Goal: Download file/media

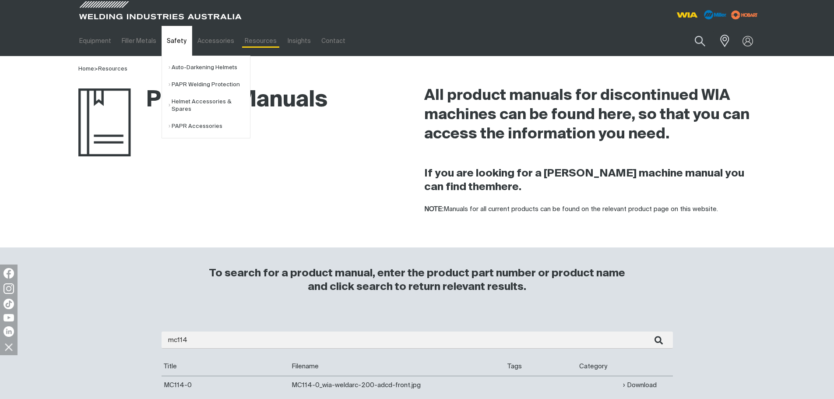
click at [179, 40] on link "Safety" at bounding box center [176, 41] width 30 height 30
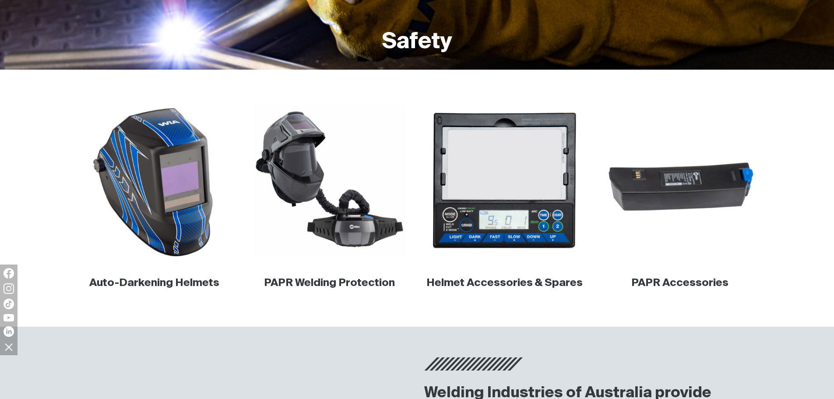
scroll to position [219, 0]
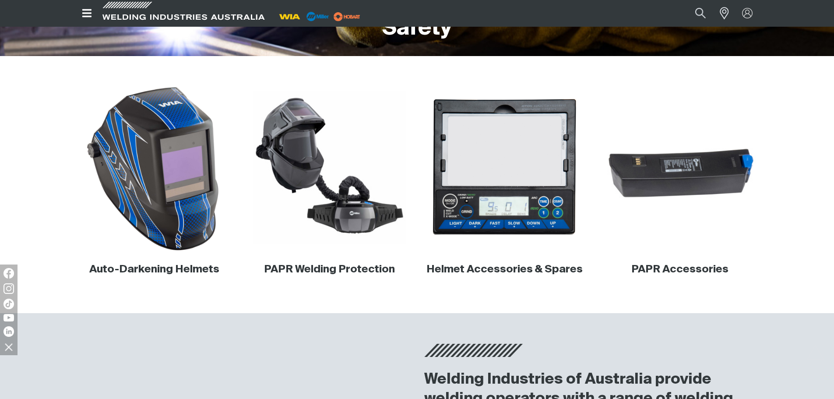
click at [140, 189] on img at bounding box center [154, 168] width 168 height 168
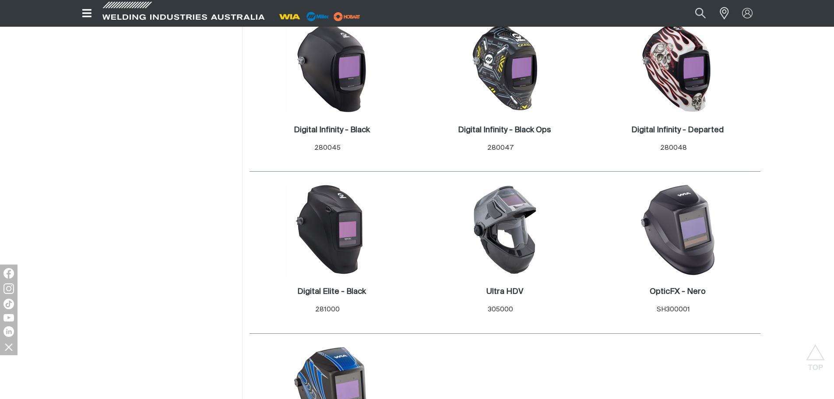
scroll to position [569, 0]
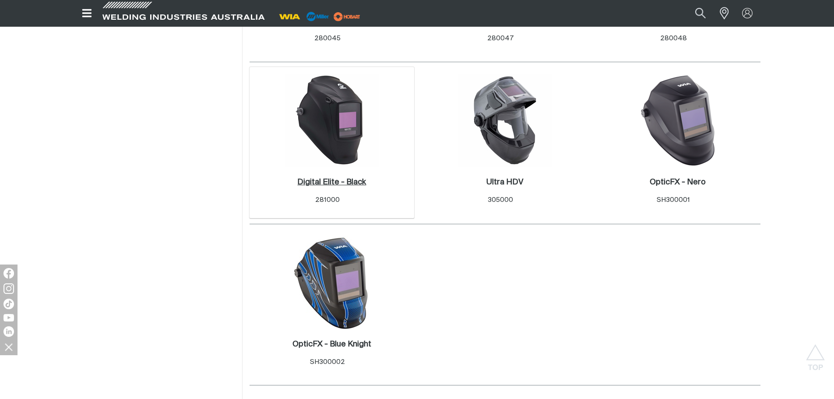
click at [345, 177] on link "Digital Elite - Black ." at bounding box center [331, 182] width 69 height 10
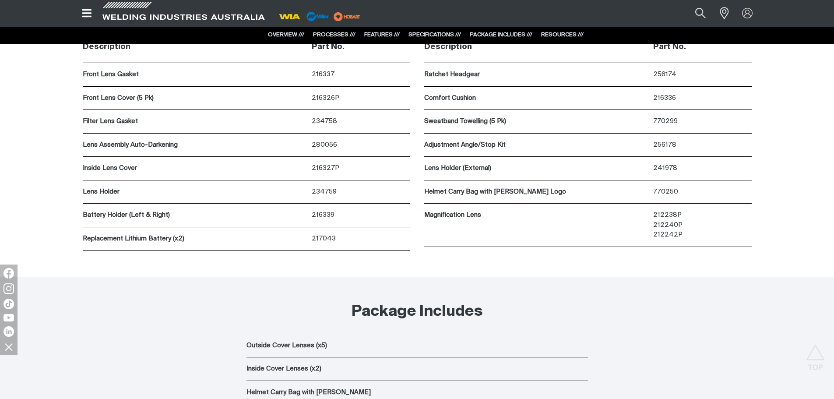
scroll to position [2363, 0]
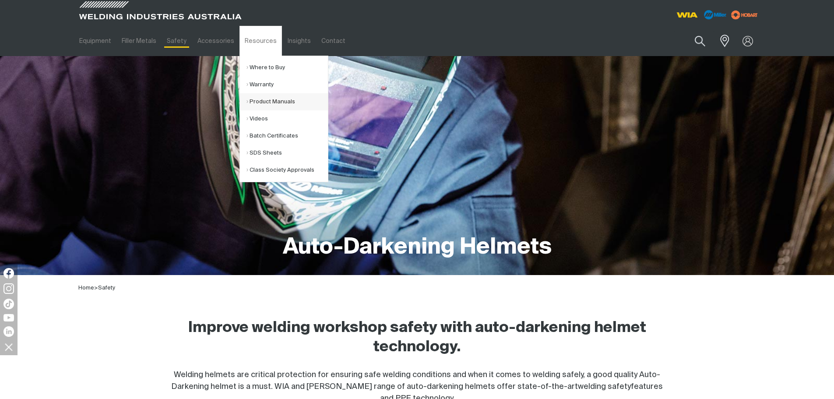
click at [269, 99] on link "Product Manuals" at bounding box center [286, 101] width 81 height 17
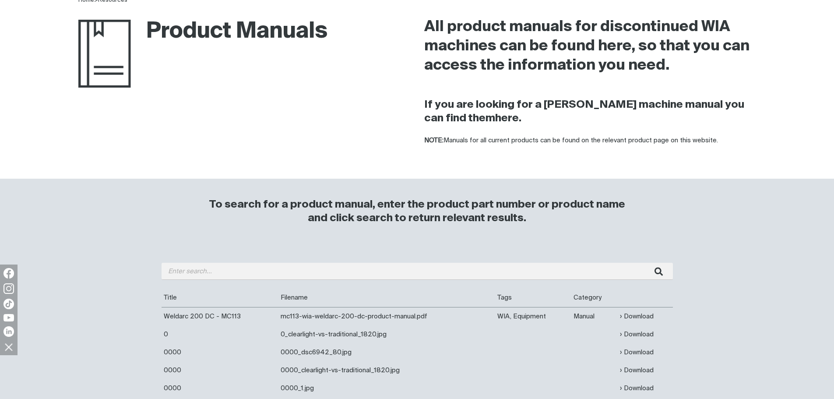
scroll to position [131, 0]
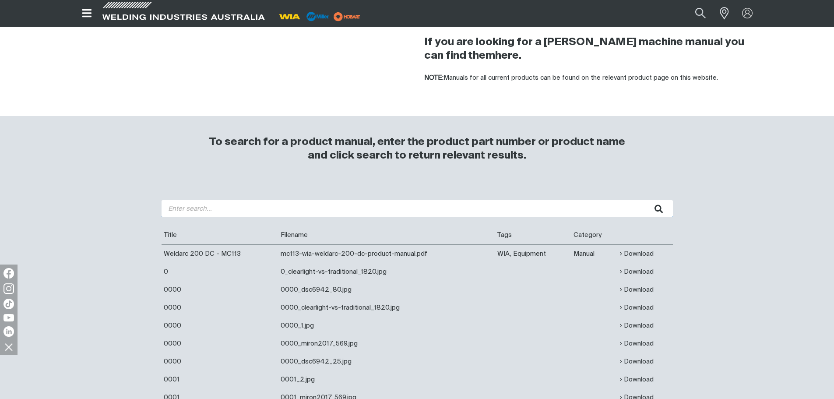
click at [195, 211] on input "search" at bounding box center [416, 208] width 511 height 17
type input "CP109"
click at [645, 200] on button "submit" at bounding box center [659, 208] width 28 height 17
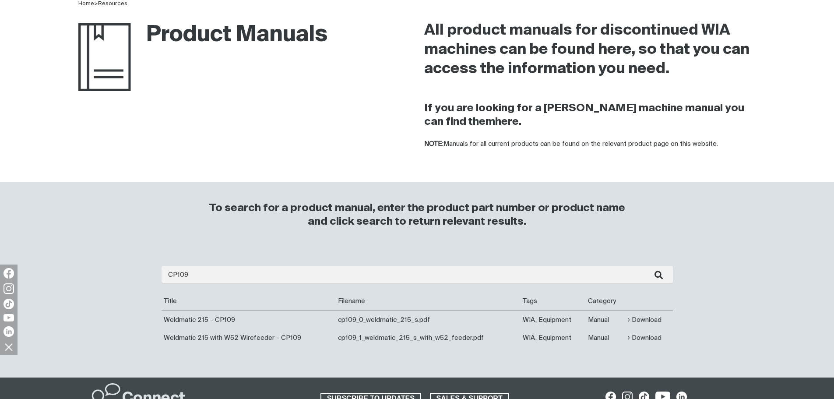
scroll to position [131, 0]
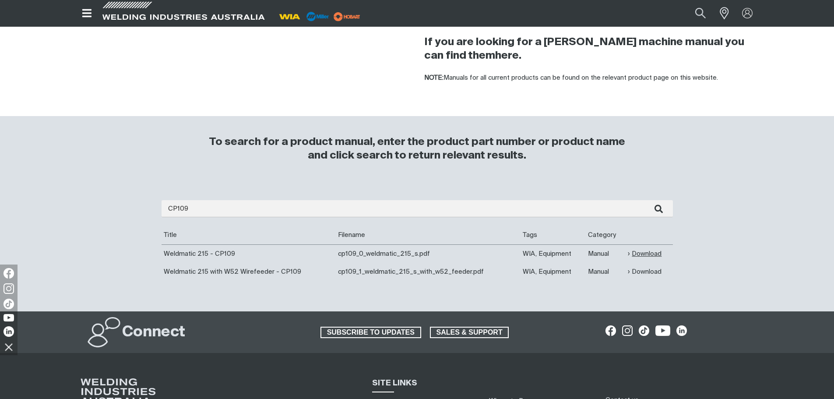
click at [648, 249] on link "Download" at bounding box center [644, 254] width 34 height 10
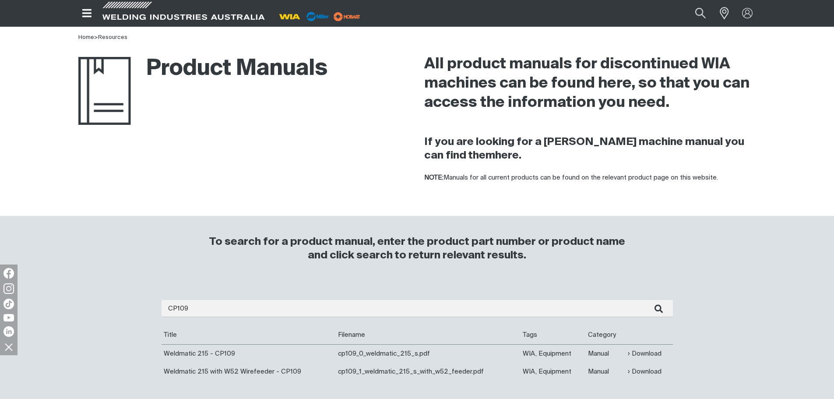
scroll to position [0, 0]
